Goal: Information Seeking & Learning: Find specific fact

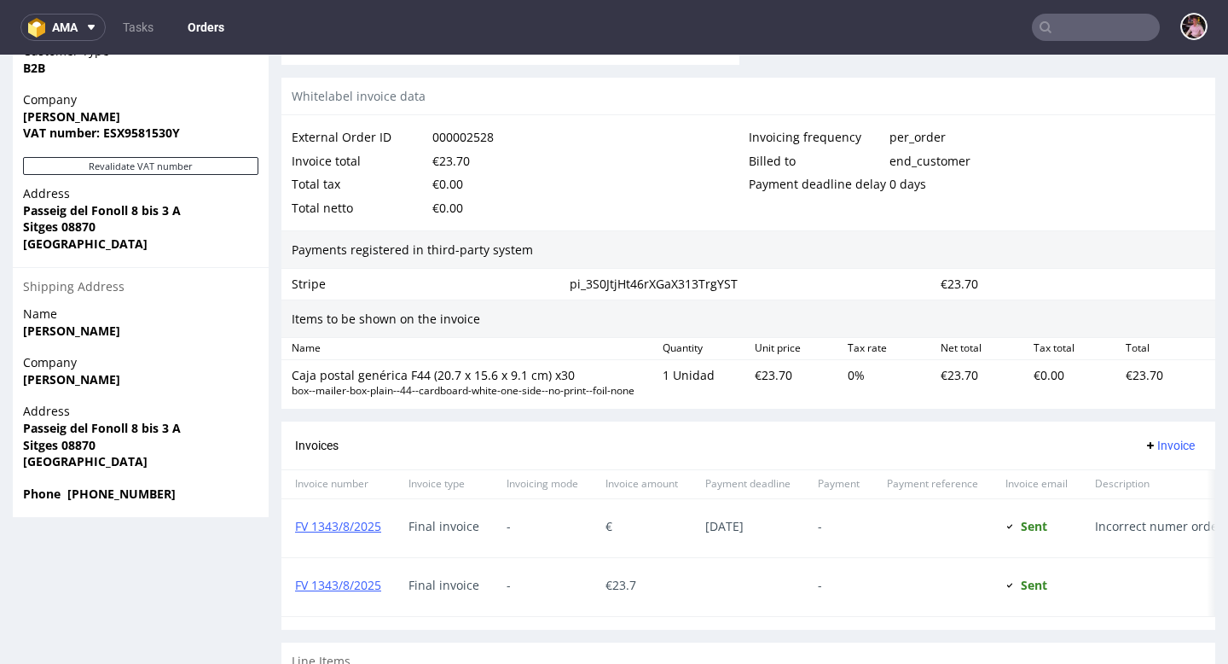
scroll to position [923, 0]
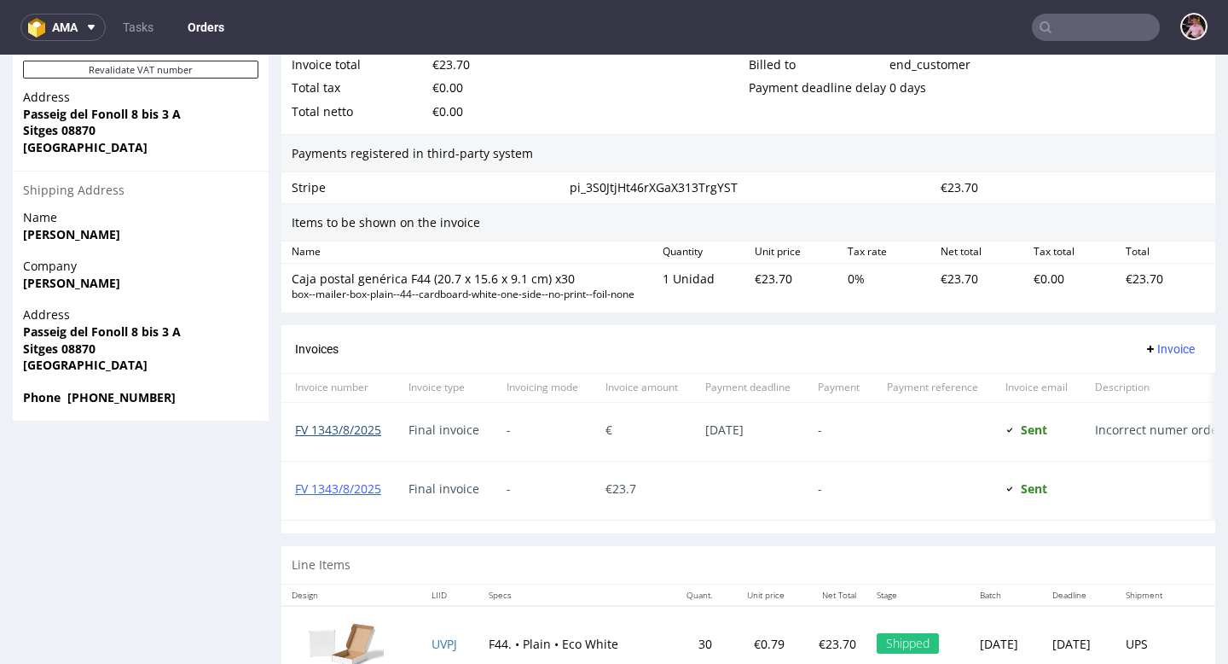
click at [368, 428] on link "FV 1343/8/2025" at bounding box center [338, 429] width 86 height 16
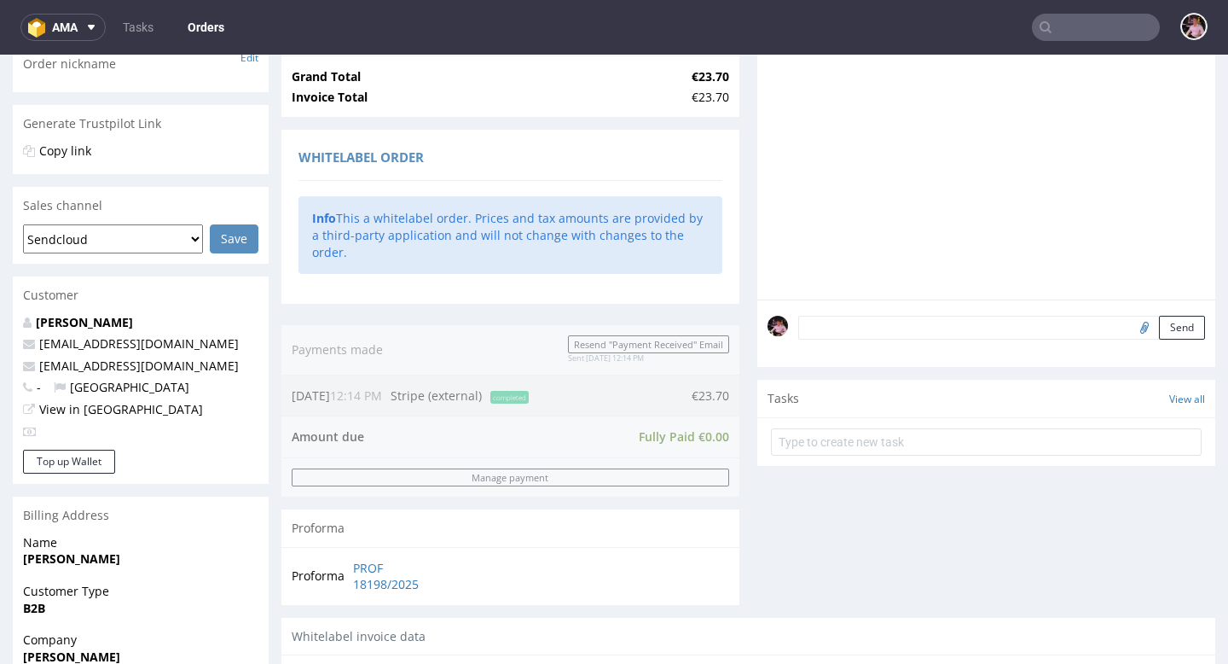
scroll to position [367, 0]
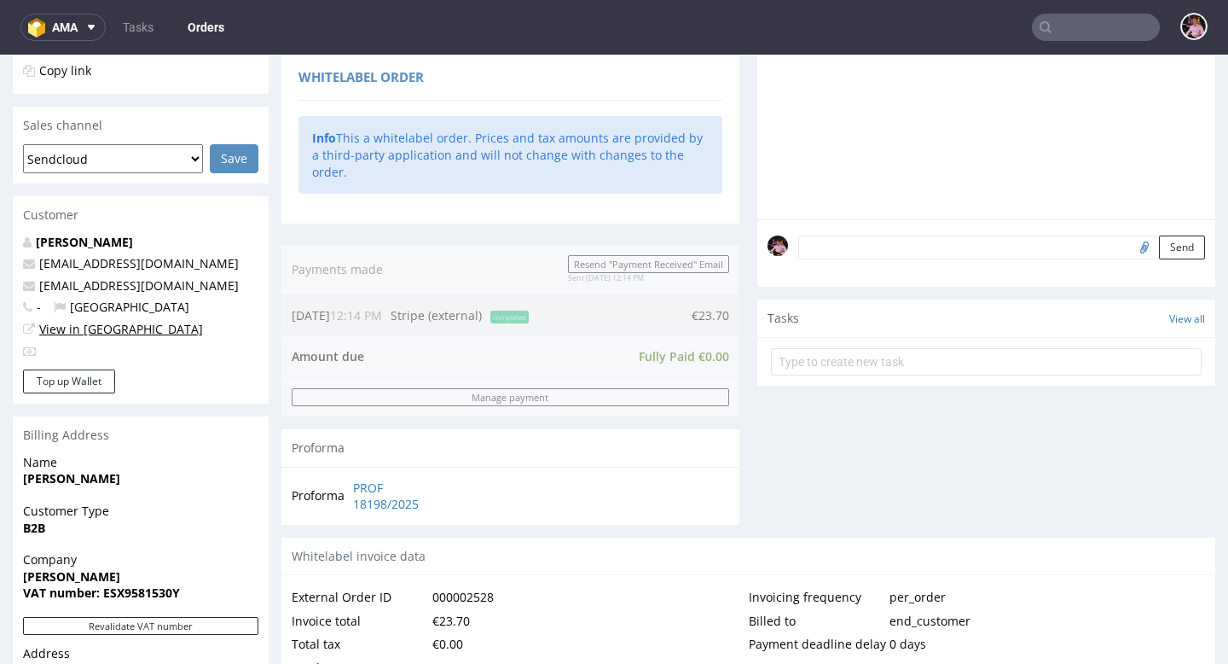
click at [94, 333] on link "View in [GEOGRAPHIC_DATA]" at bounding box center [121, 329] width 164 height 16
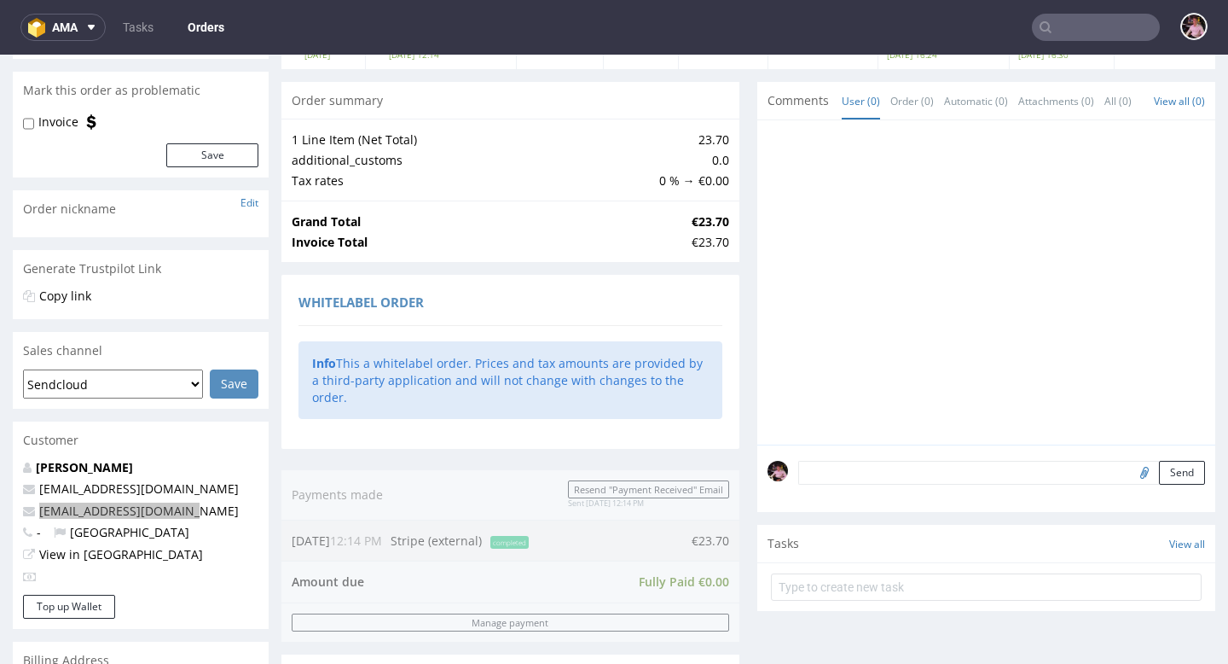
scroll to position [0, 0]
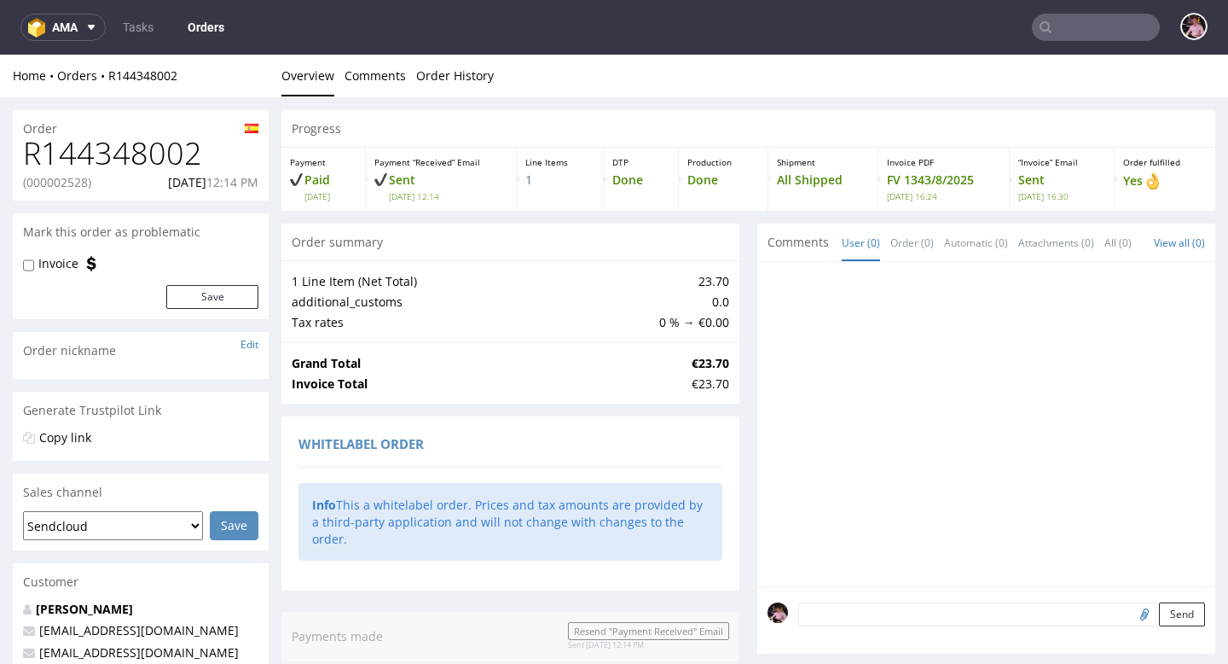
click at [72, 179] on p "(000002528)" at bounding box center [57, 182] width 68 height 17
copy p "000002528"
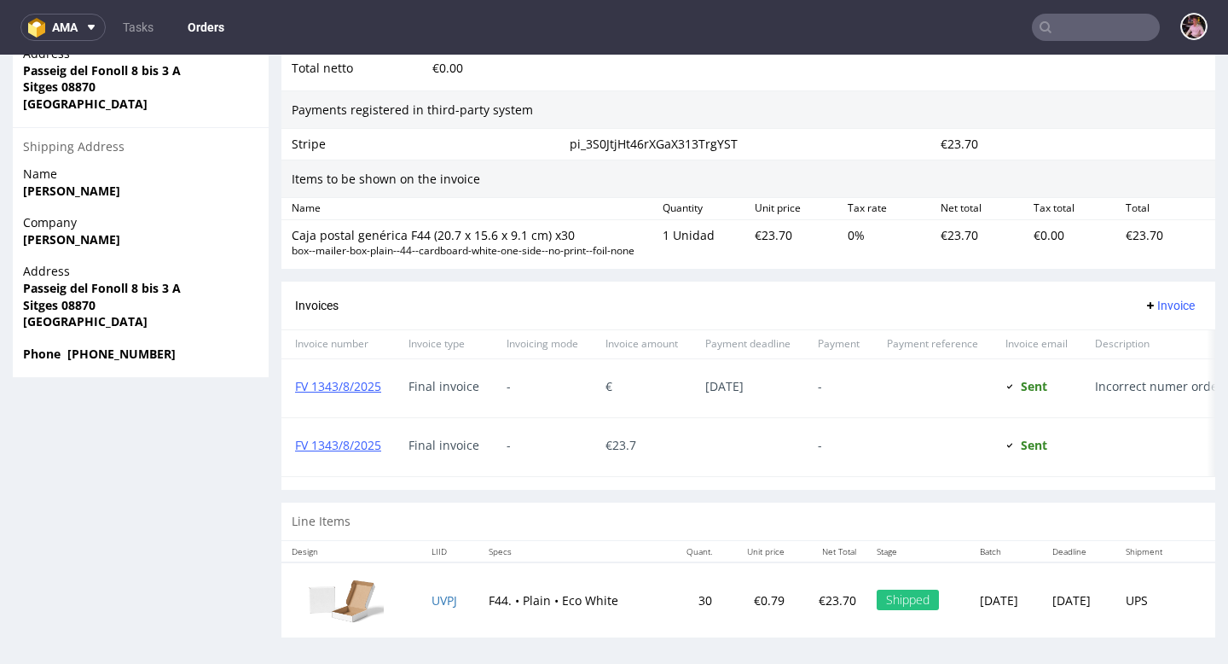
scroll to position [971, 0]
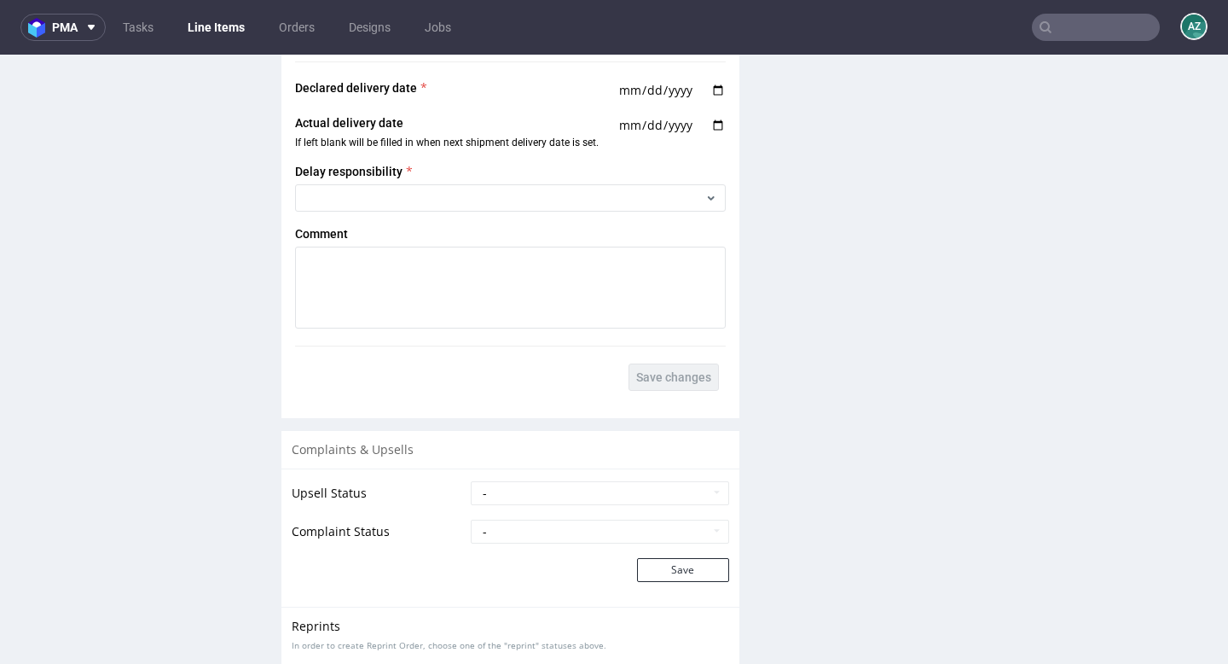
scroll to position [2484, 0]
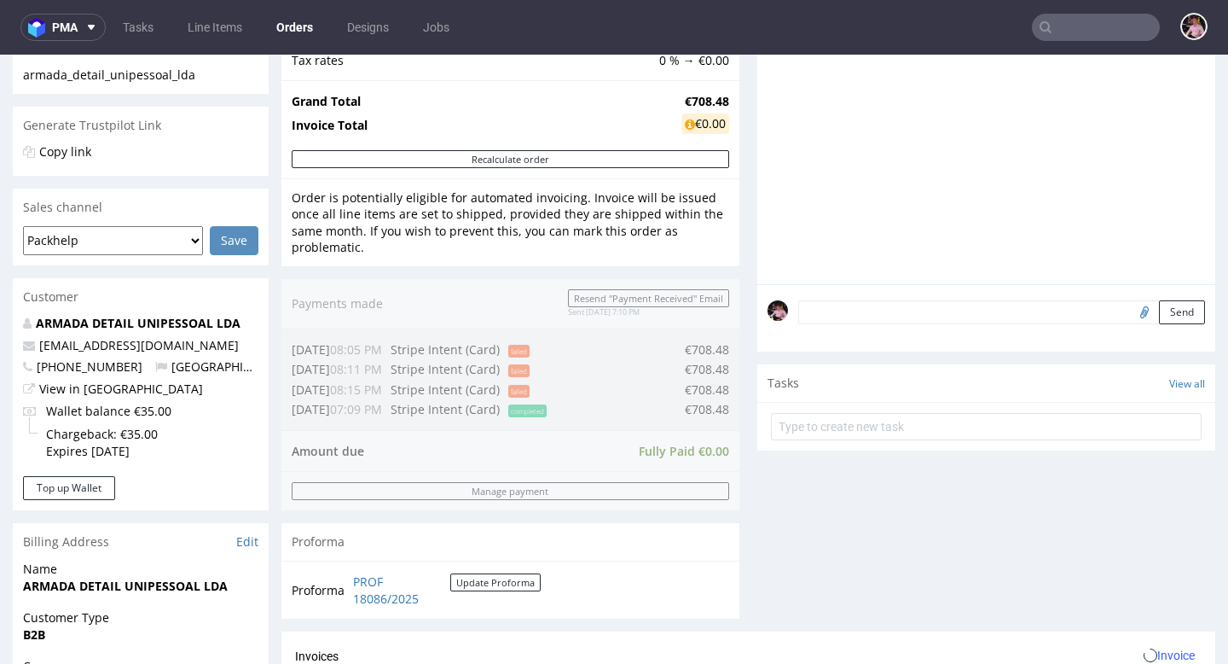
scroll to position [411, 0]
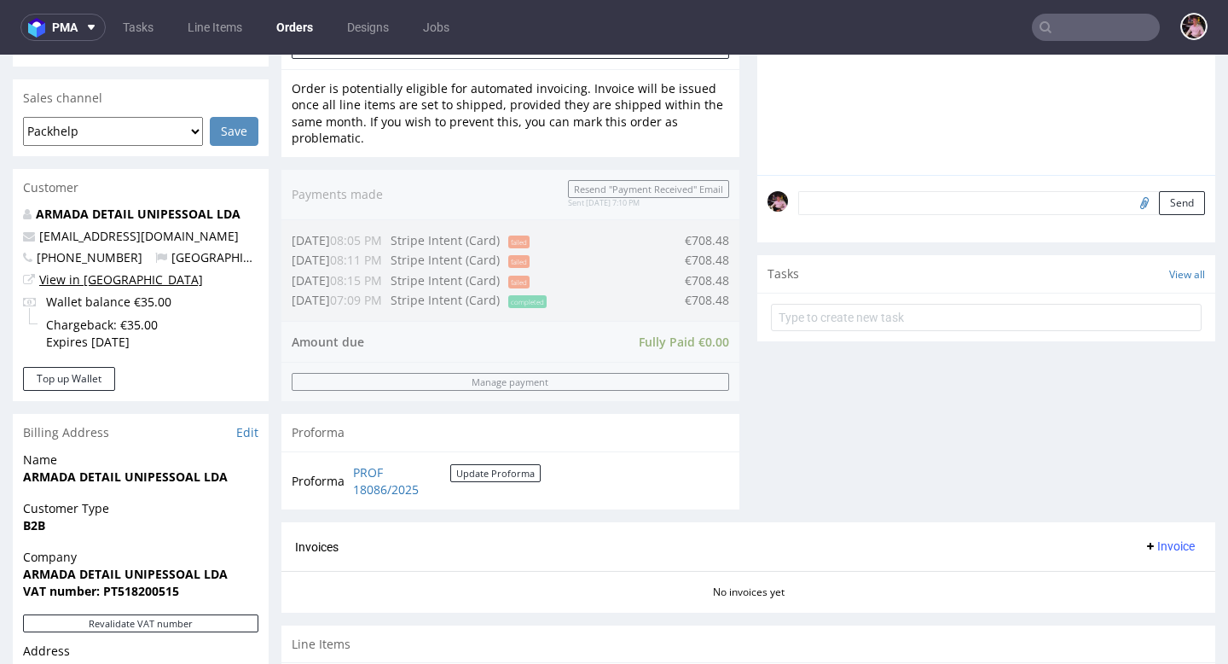
click at [99, 283] on link "View in [GEOGRAPHIC_DATA]" at bounding box center [121, 279] width 164 height 16
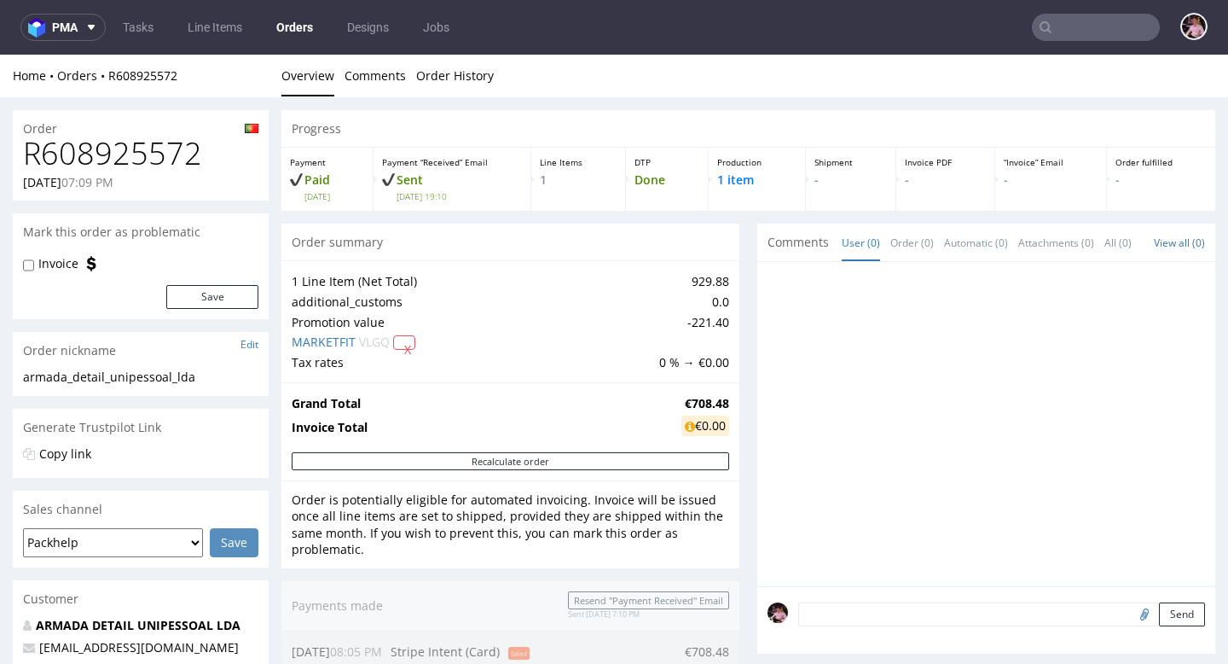
click at [137, 151] on h1 "R608925572" at bounding box center [140, 153] width 235 height 34
copy h1 "R608925572"
